Goal: Information Seeking & Learning: Learn about a topic

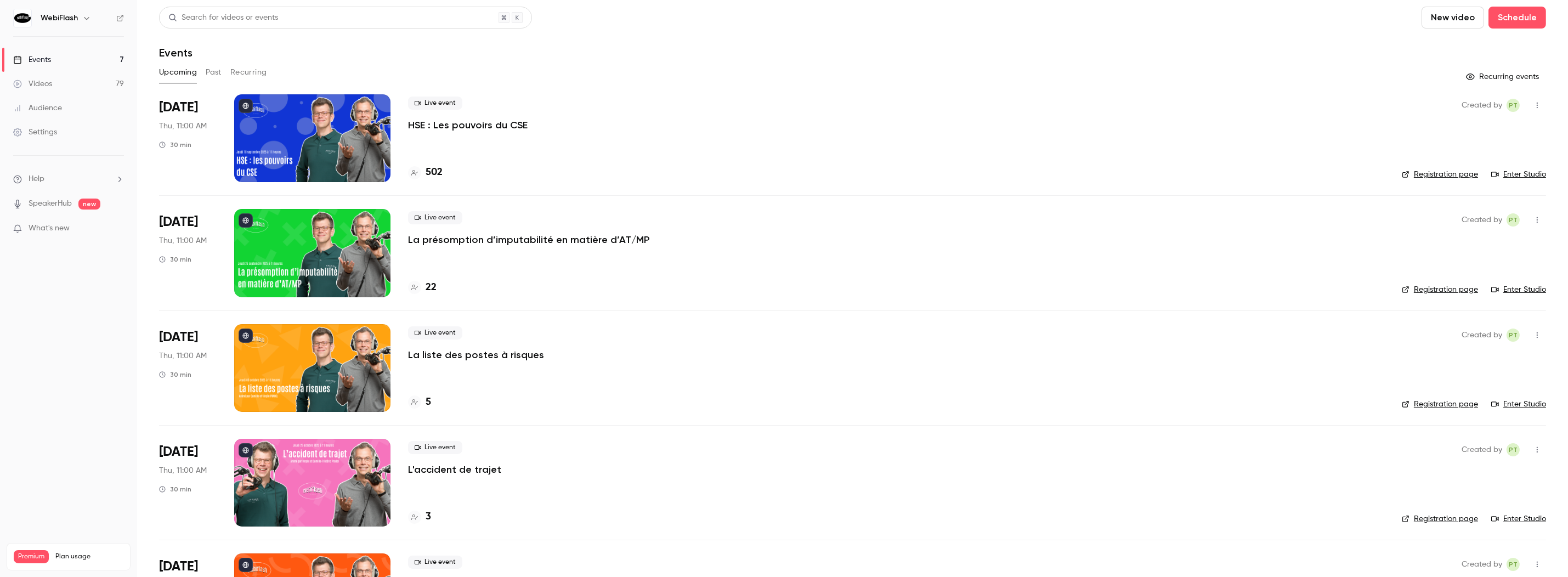
click at [212, 75] on button "Past" at bounding box center [214, 72] width 16 height 18
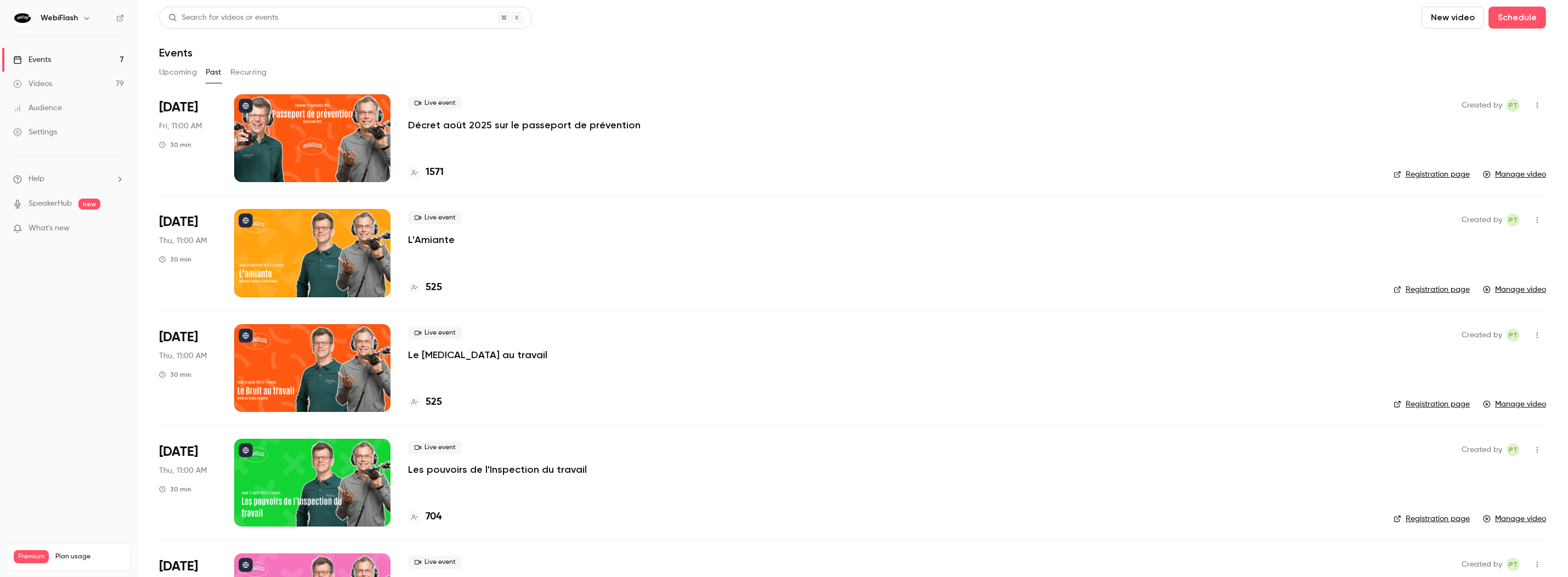
click at [580, 127] on p "Décret août 2025 sur le passeport de prévention" at bounding box center [524, 125] width 233 height 13
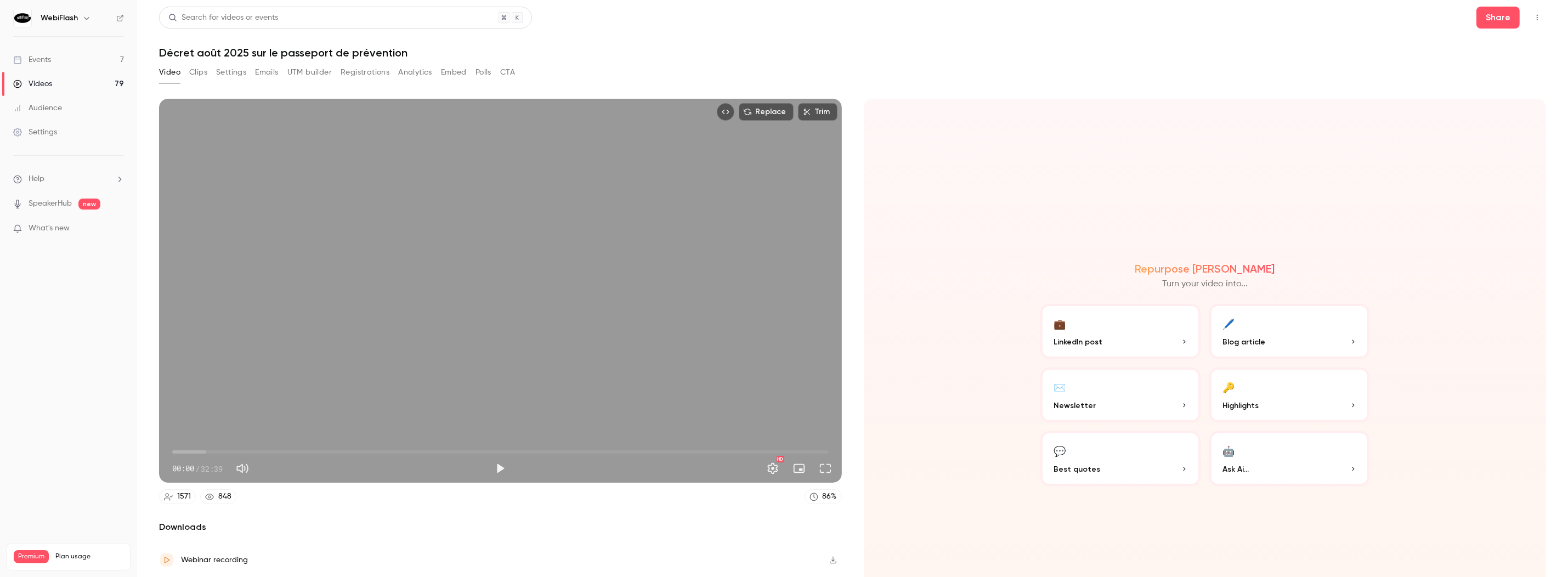
click at [418, 75] on button "Analytics" at bounding box center [415, 72] width 34 height 18
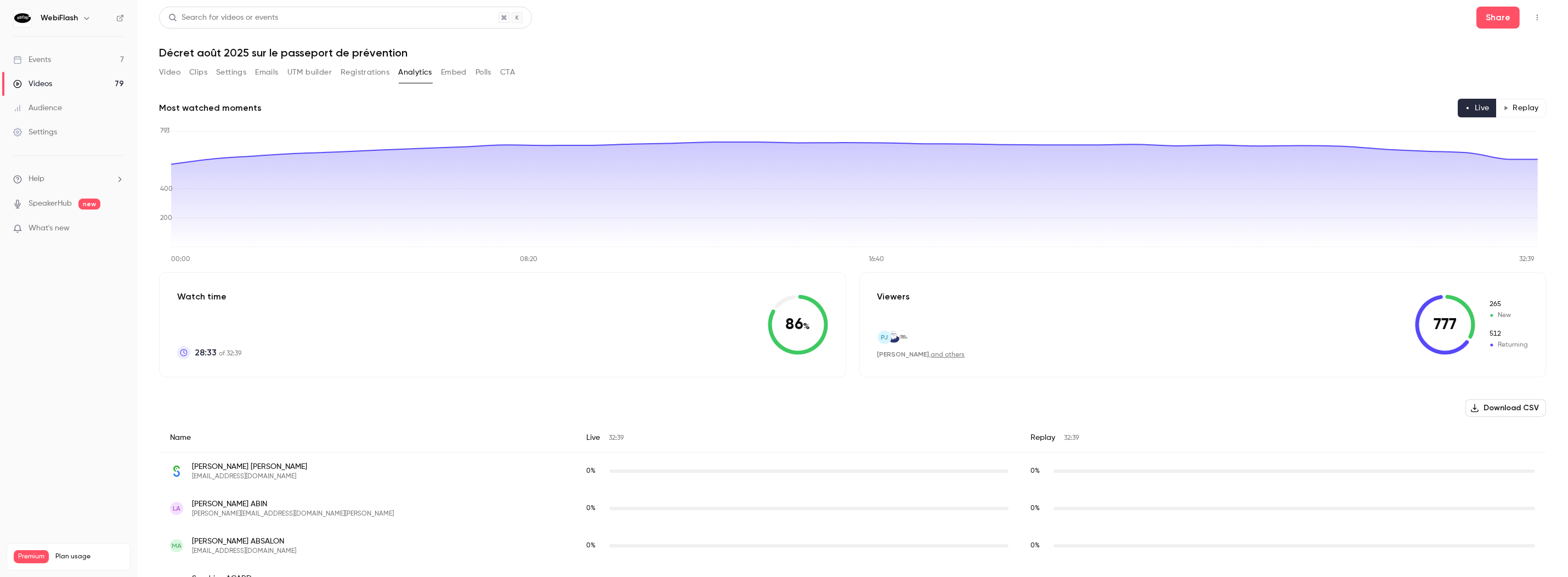
click at [372, 72] on button "Registrations" at bounding box center [365, 72] width 49 height 18
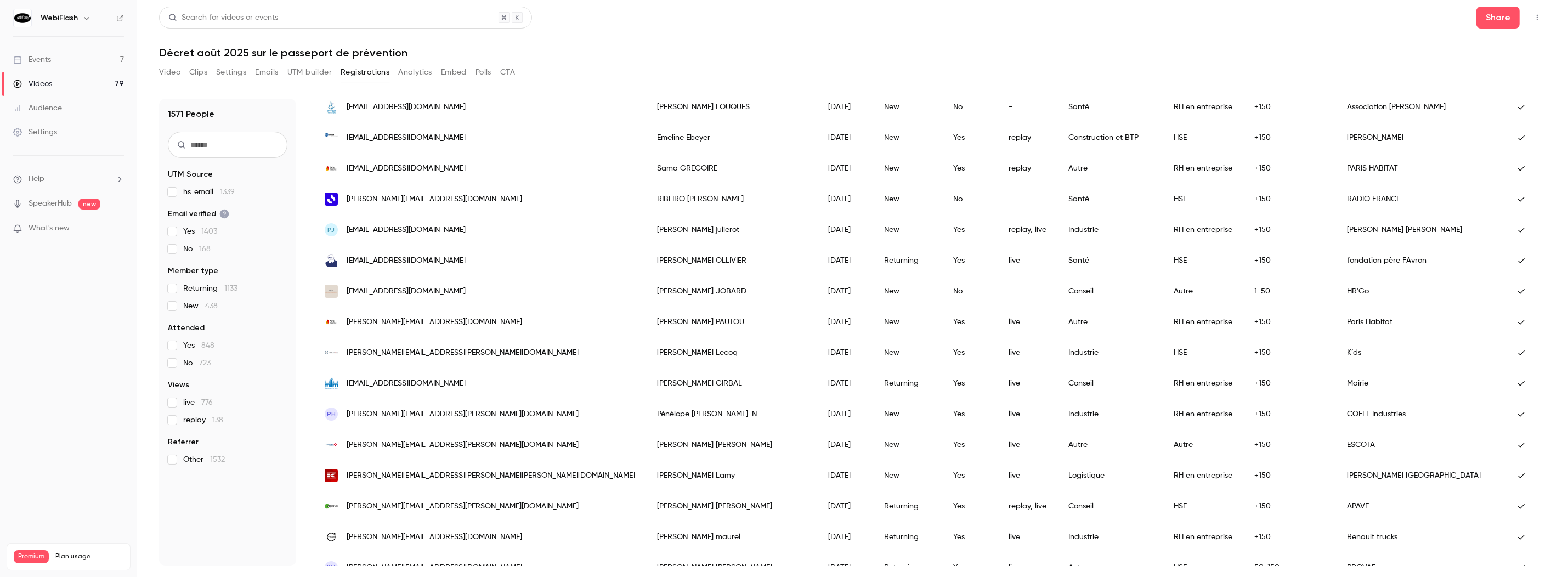
scroll to position [137, 0]
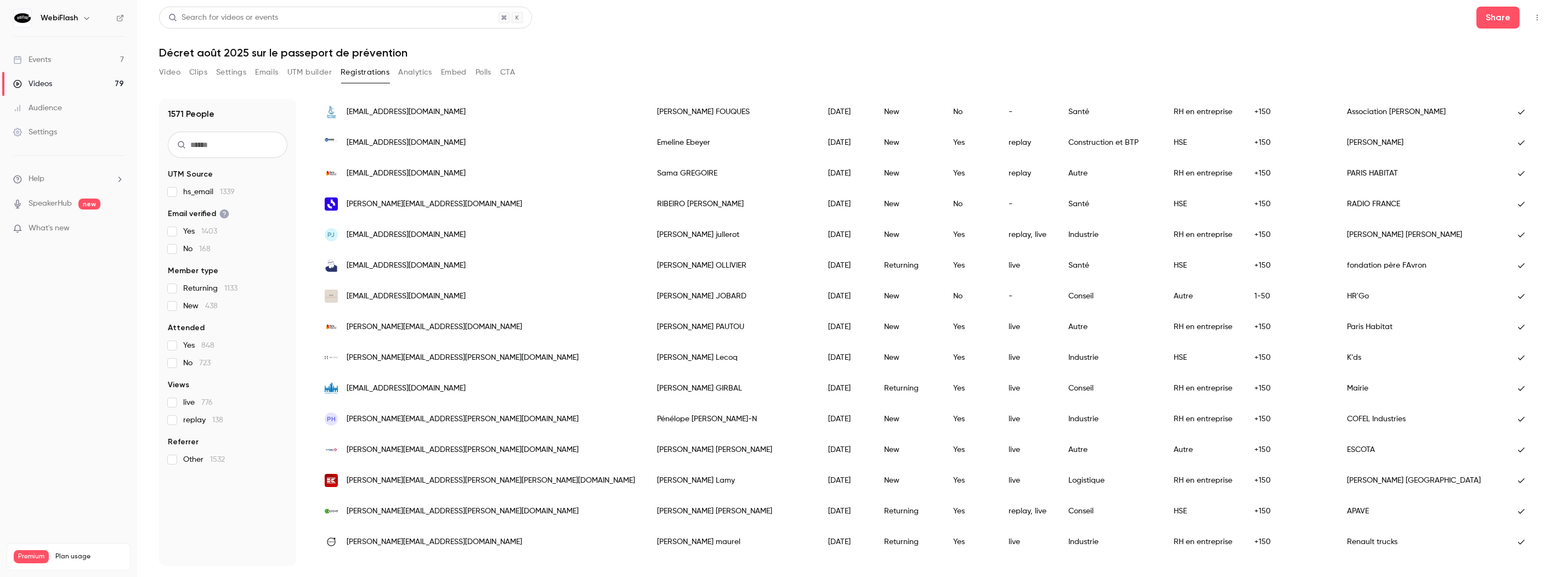
click at [225, 144] on input "text" at bounding box center [227, 144] width 120 height 26
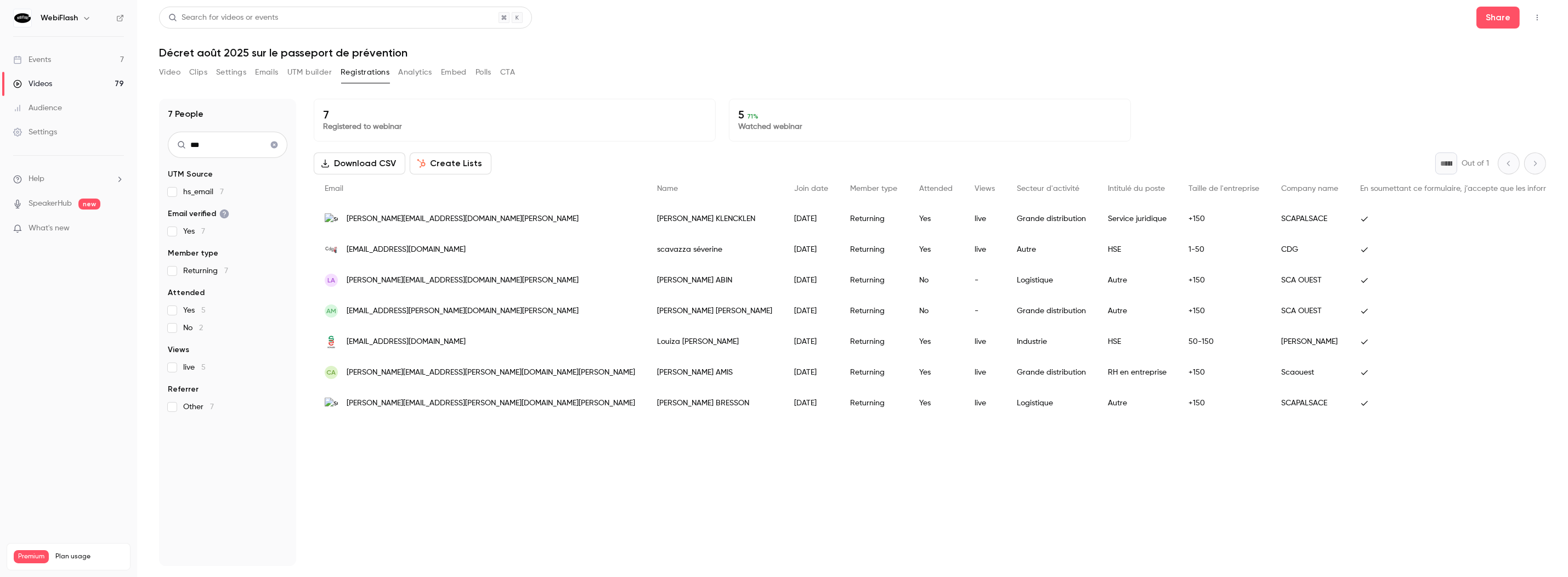
scroll to position [0, 0]
drag, startPoint x: 231, startPoint y: 149, endPoint x: 165, endPoint y: 142, distance: 66.4
click at [165, 142] on div "7 People *** UTM Source hs_email 7 Email verified Yes 7 Member type Returning 7…" at bounding box center [227, 332] width 137 height 467
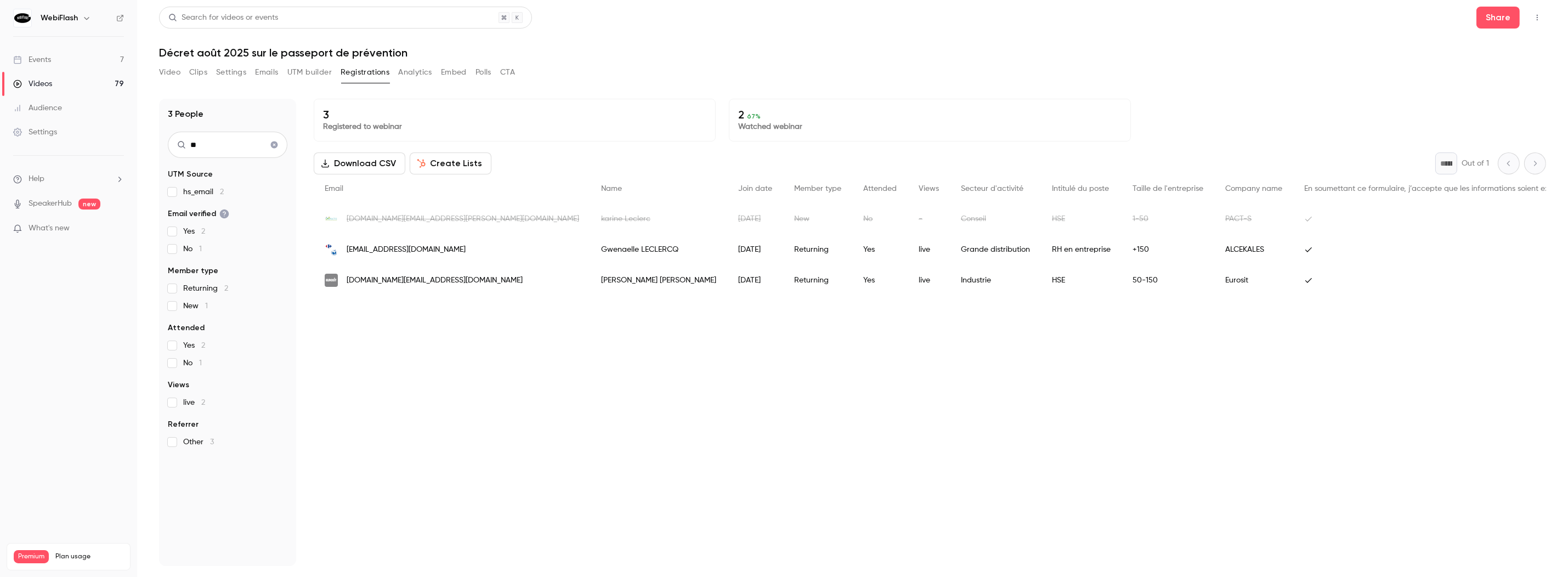
type input "*"
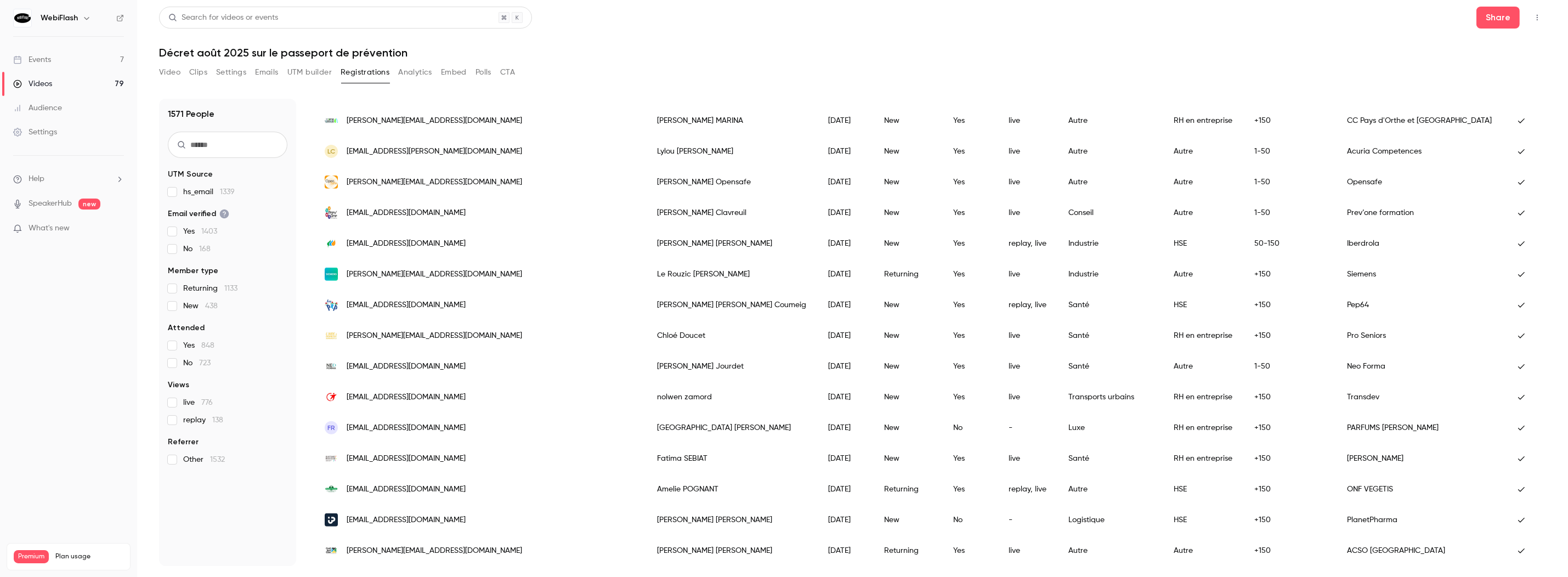
scroll to position [1180, 0]
click at [42, 63] on div "Events" at bounding box center [32, 60] width 38 height 11
